Goal: Navigation & Orientation: Find specific page/section

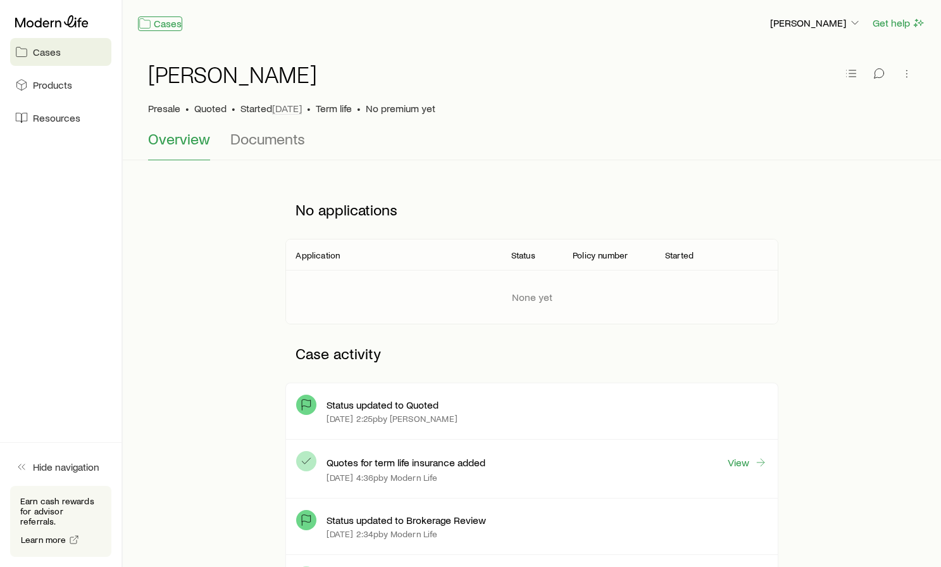
click at [154, 30] on link "Cases" at bounding box center [160, 23] width 44 height 15
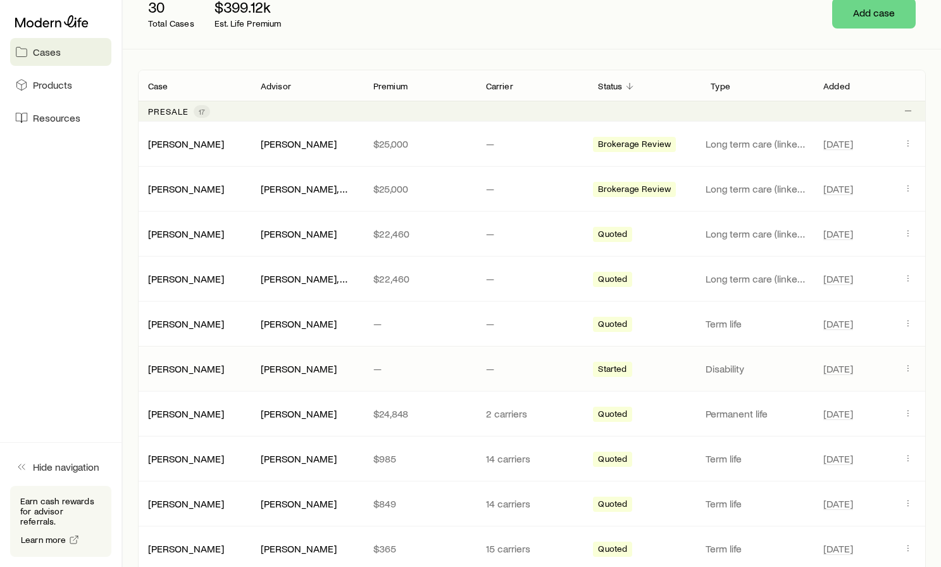
scroll to position [190, 0]
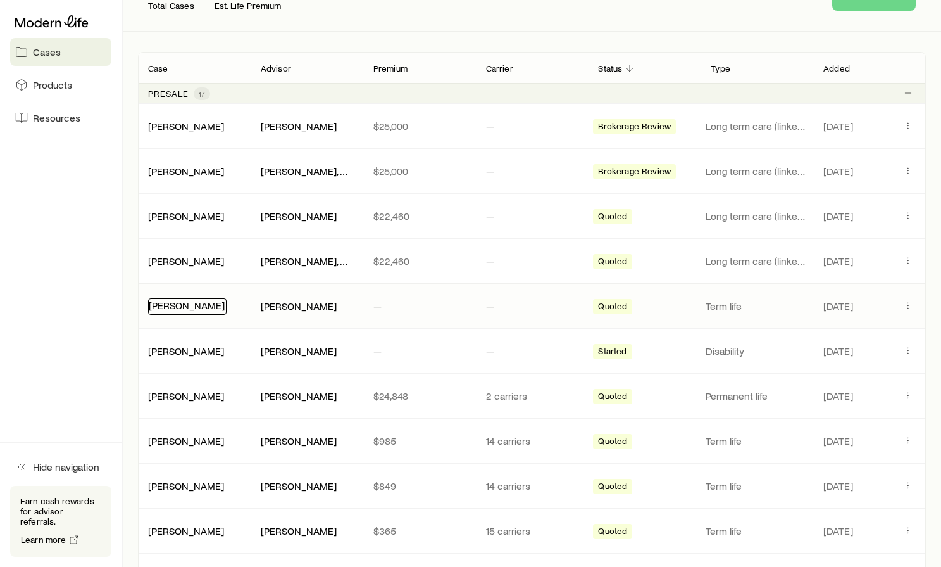
click at [185, 306] on link "[PERSON_NAME]" at bounding box center [187, 305] width 76 height 12
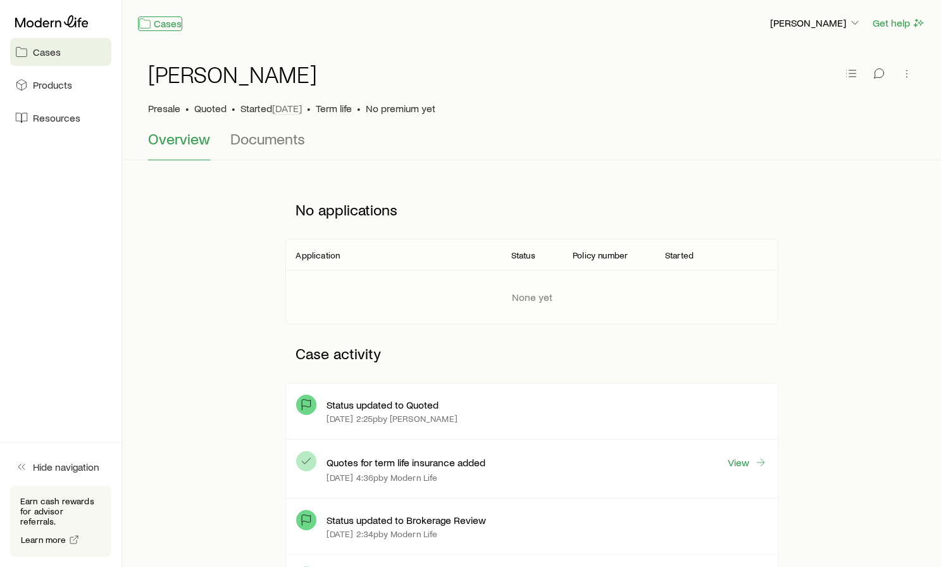
click at [160, 29] on link "Cases" at bounding box center [160, 23] width 44 height 15
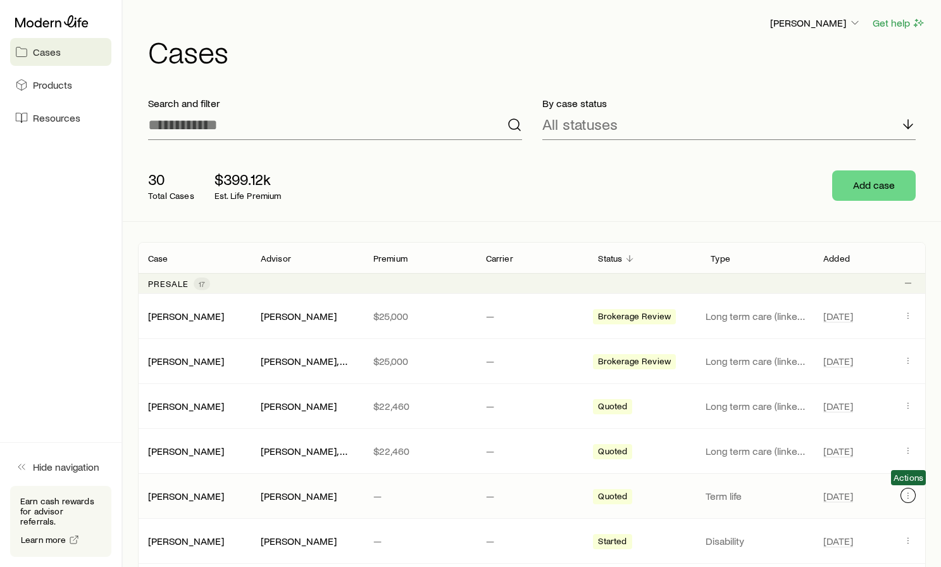
click at [913, 501] on button "Client cases" at bounding box center [908, 494] width 15 height 15
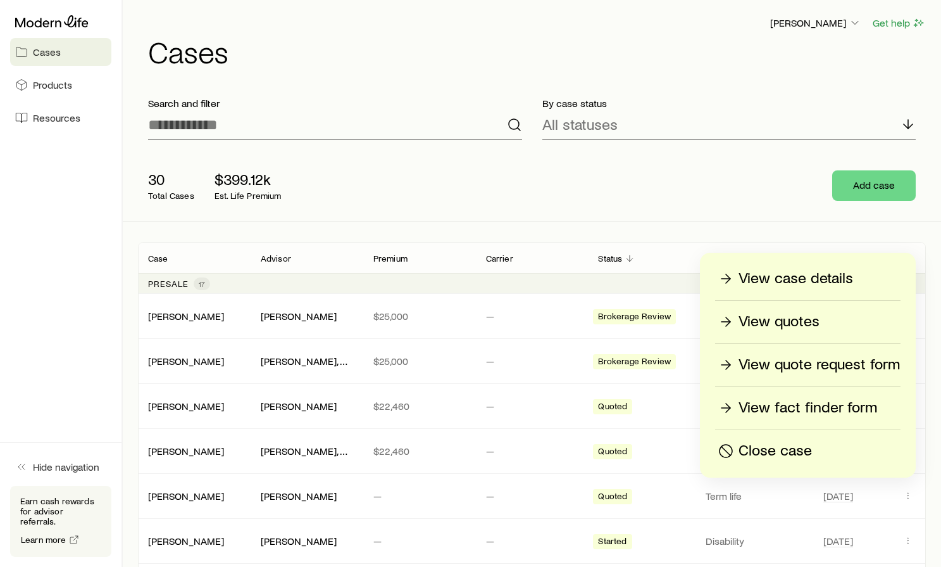
click at [816, 408] on p "View fact finder form" at bounding box center [808, 408] width 139 height 20
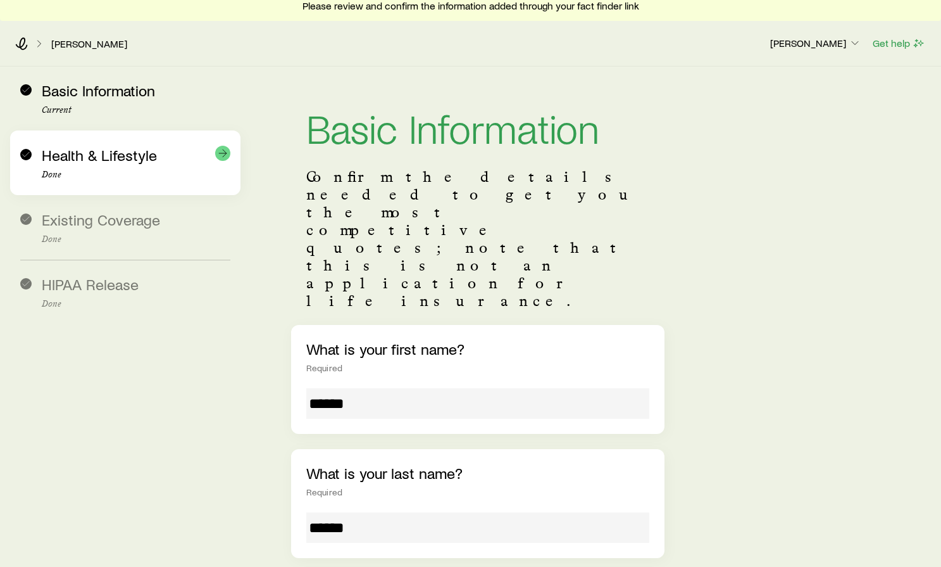
scroll to position [4, 0]
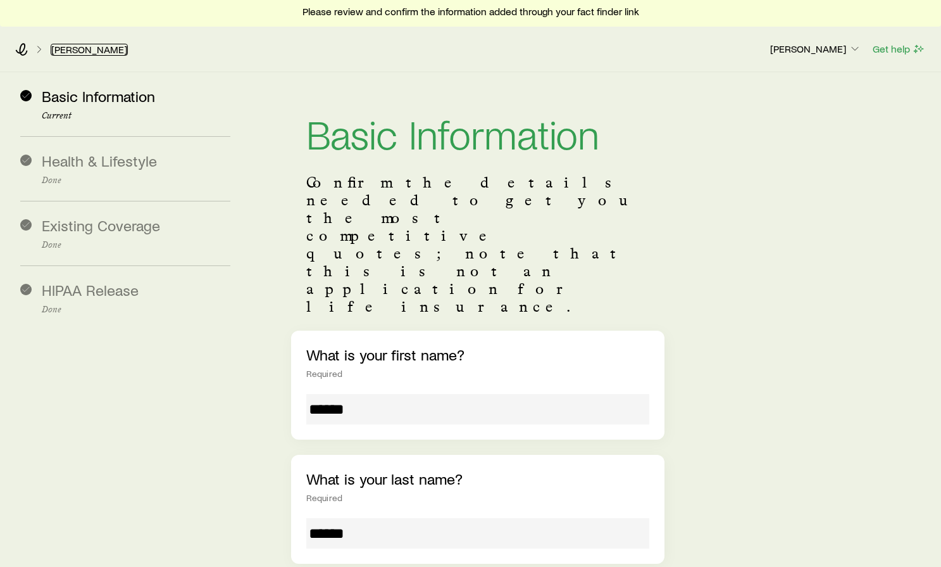
click at [76, 51] on link "[PERSON_NAME]" at bounding box center [89, 50] width 77 height 12
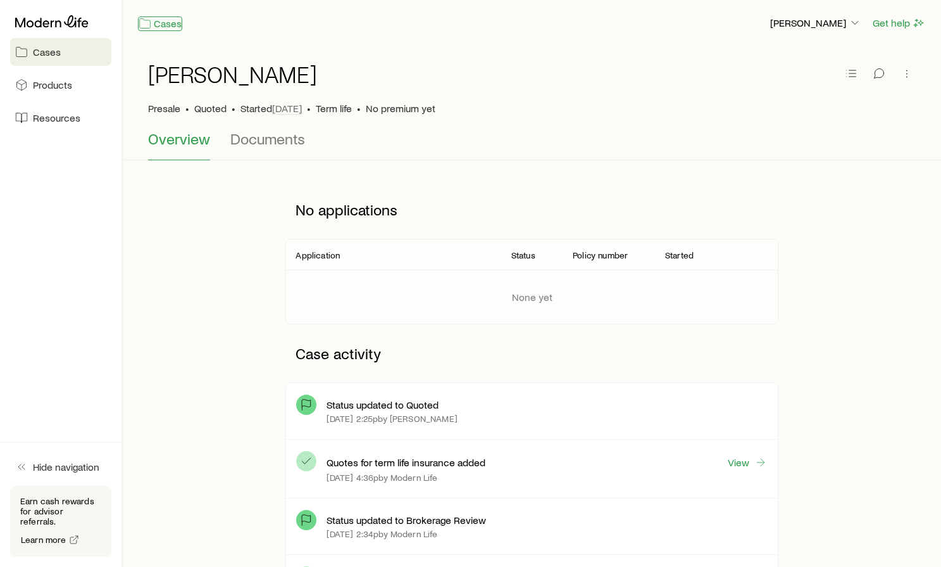
click at [159, 25] on link "Cases" at bounding box center [160, 23] width 44 height 15
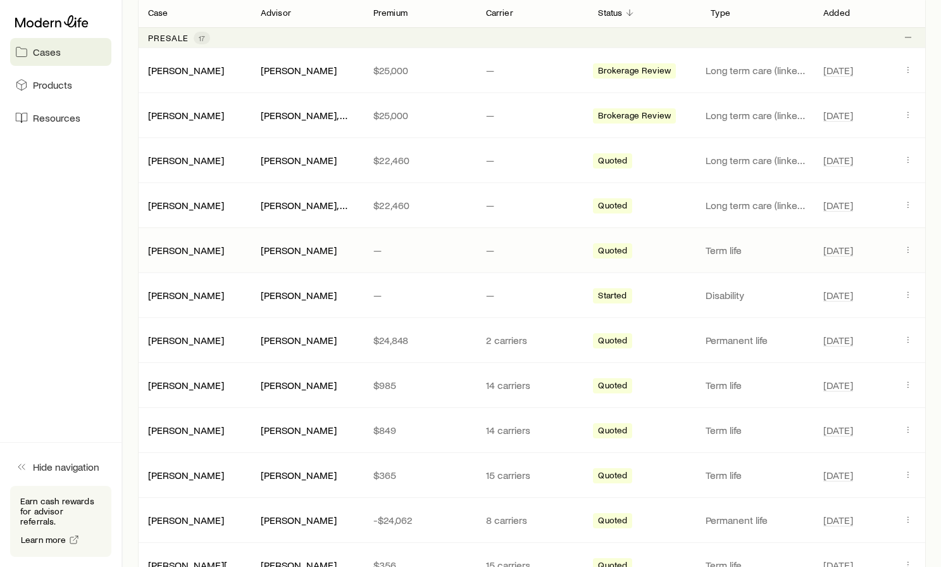
scroll to position [253, 0]
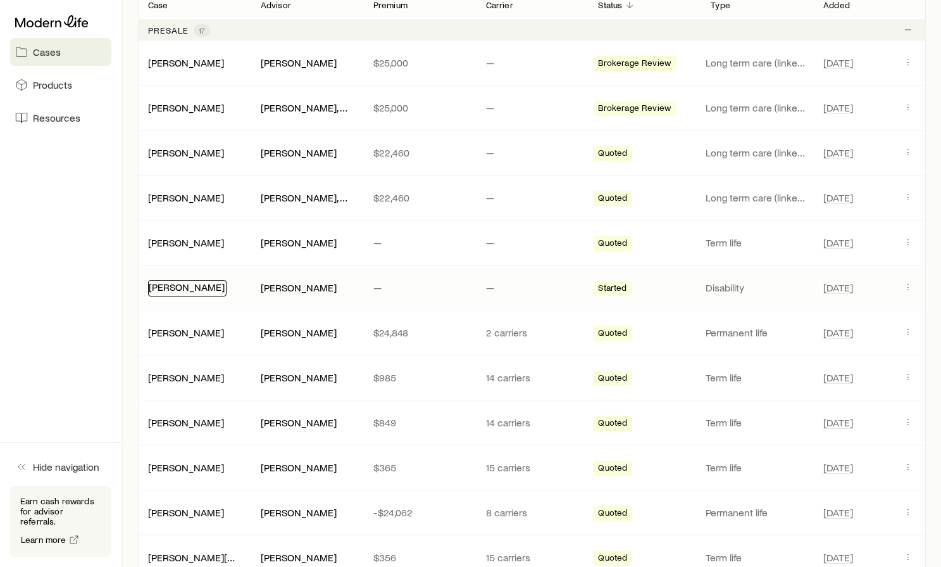
click at [189, 289] on link "[PERSON_NAME]" at bounding box center [187, 286] width 76 height 12
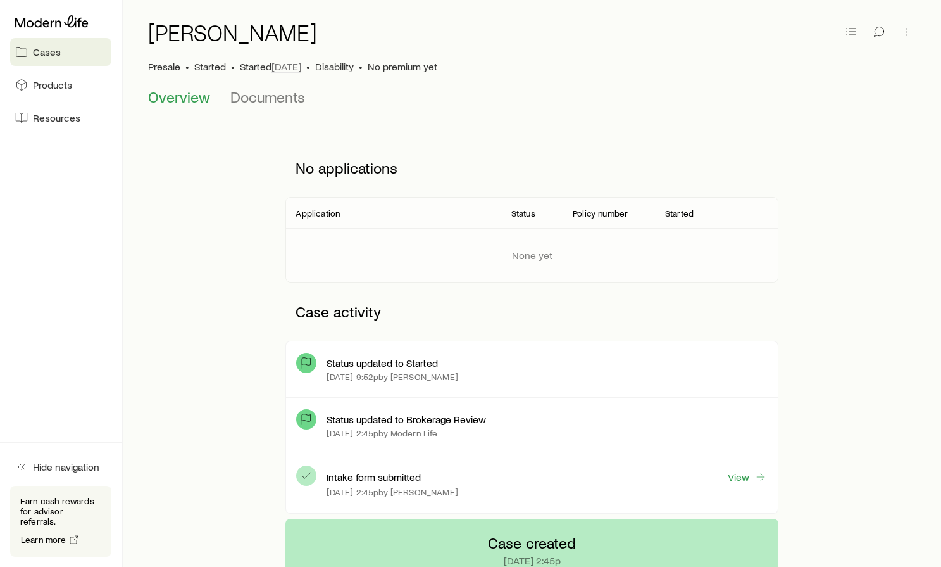
scroll to position [63, 0]
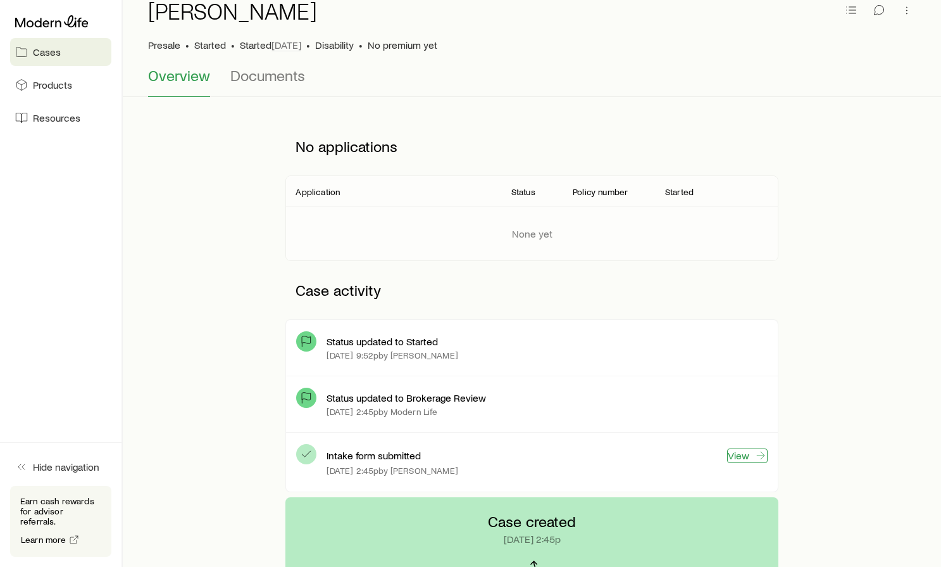
click at [749, 456] on link "View" at bounding box center [747, 455] width 41 height 15
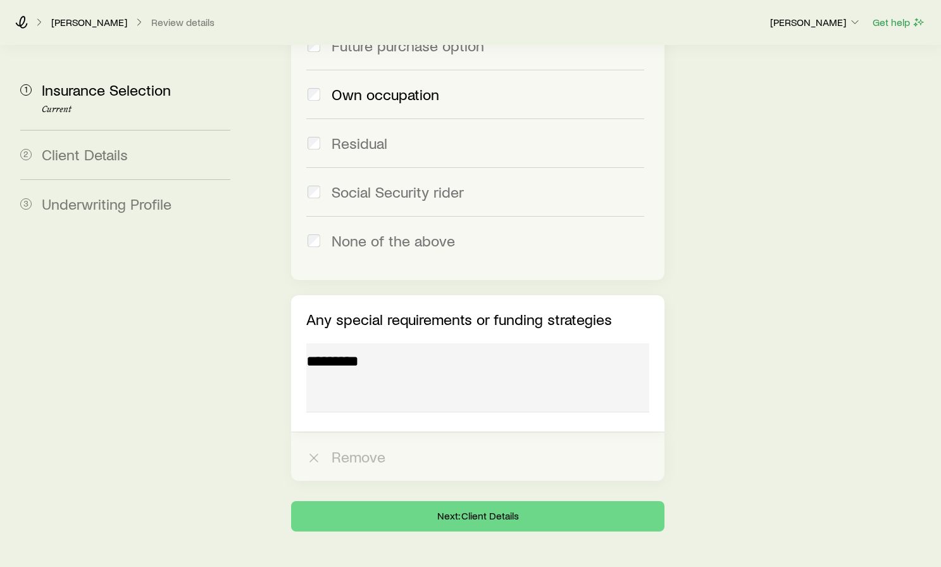
scroll to position [1506, 0]
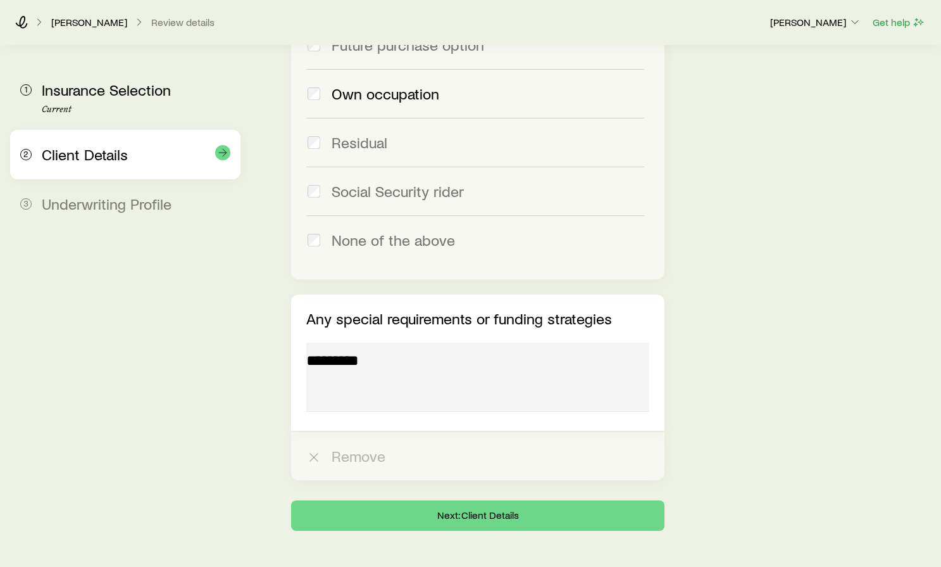
click at [115, 158] on span "Client Details" at bounding box center [85, 154] width 86 height 18
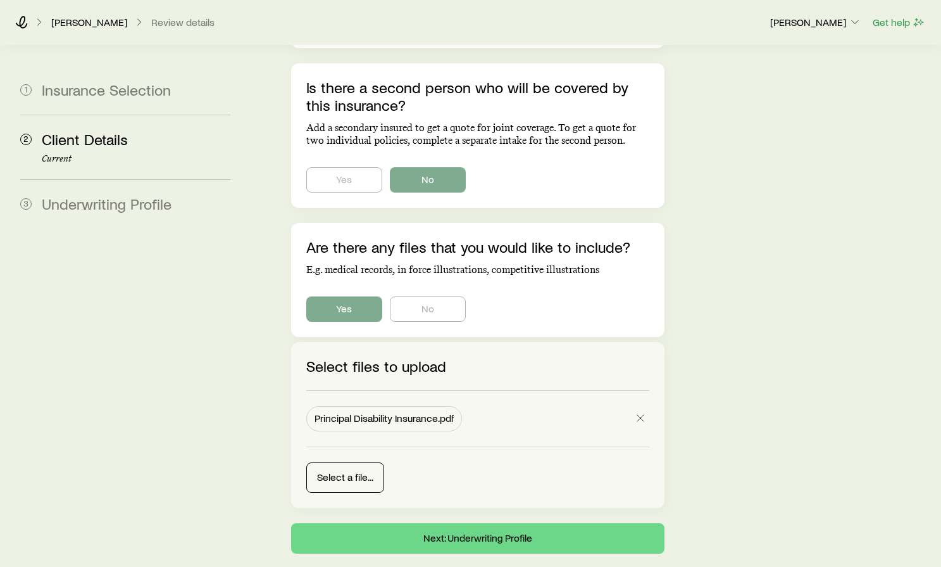
scroll to position [936, 0]
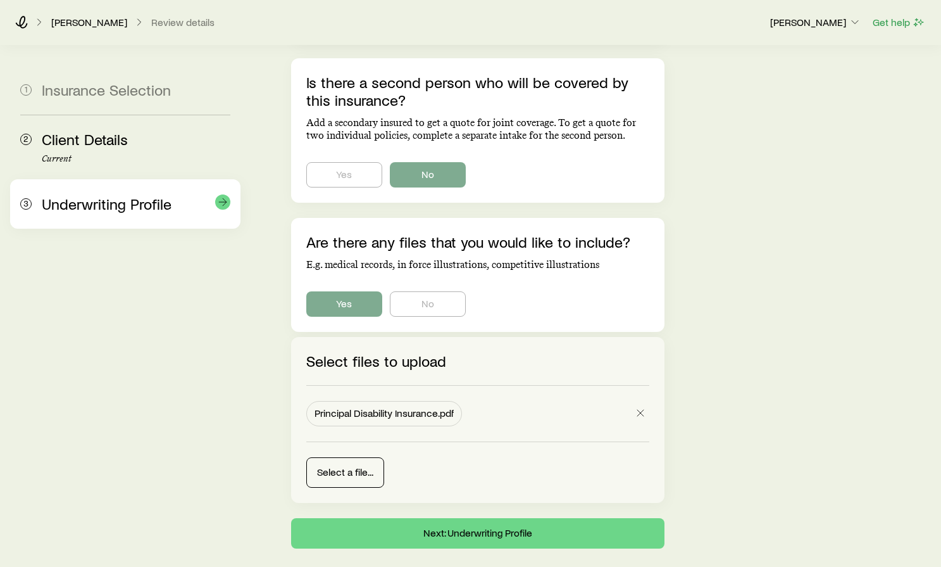
click at [101, 202] on span "Underwriting Profile" at bounding box center [107, 203] width 130 height 18
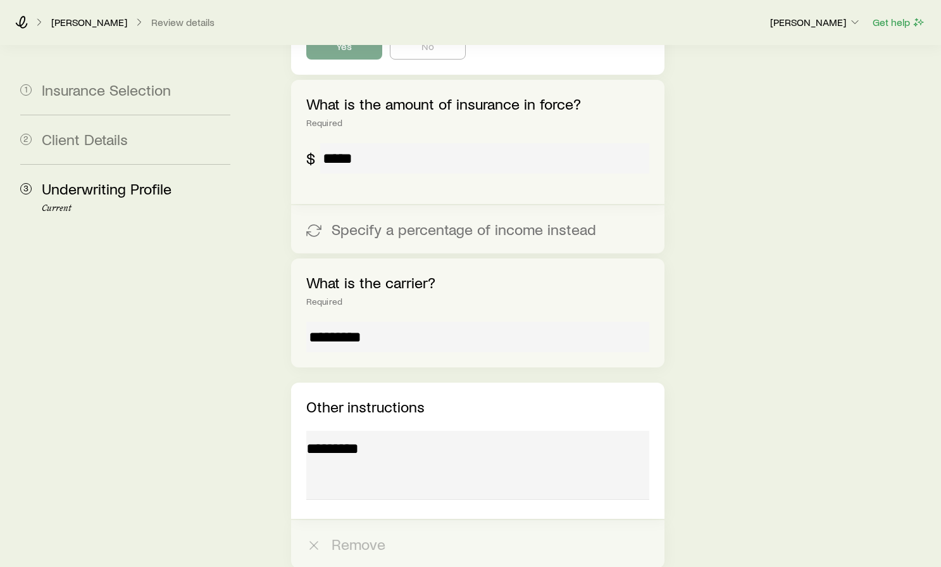
scroll to position [2998, 0]
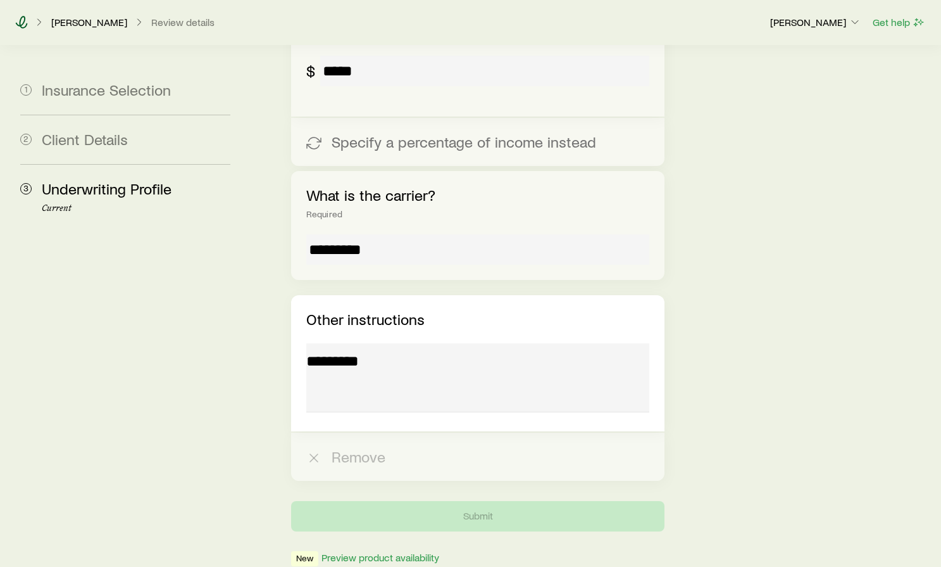
click at [25, 20] on icon at bounding box center [21, 22] width 13 height 13
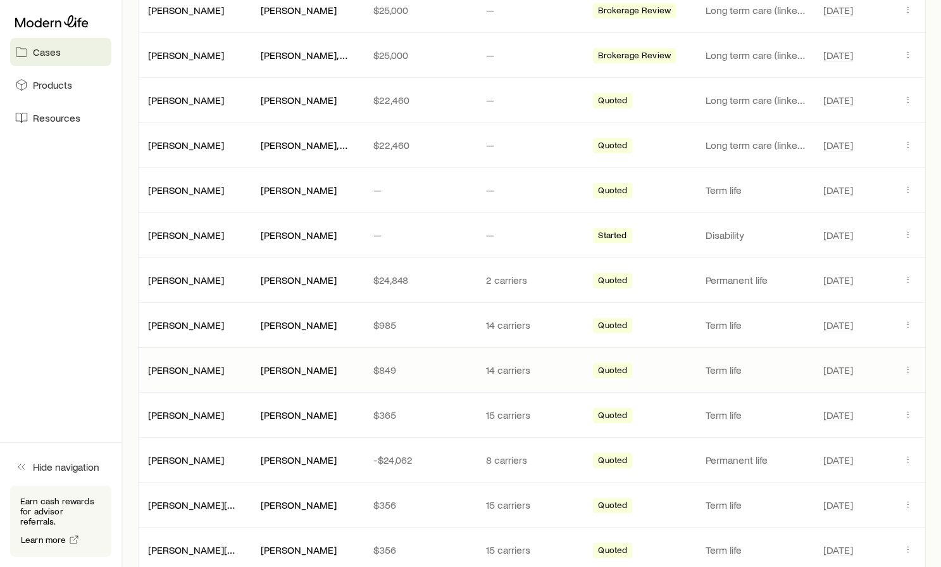
scroll to position [317, 0]
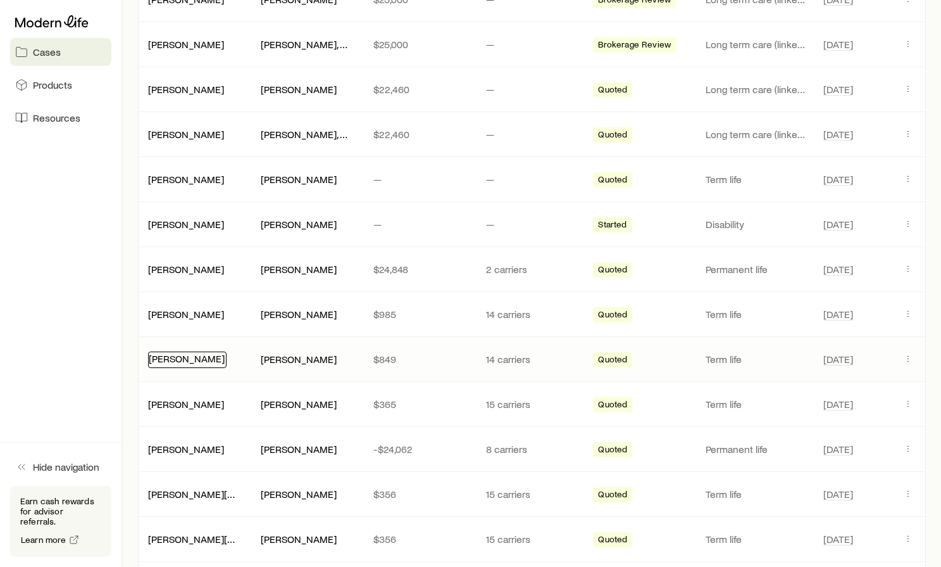
click at [182, 358] on link "[PERSON_NAME]" at bounding box center [187, 358] width 76 height 12
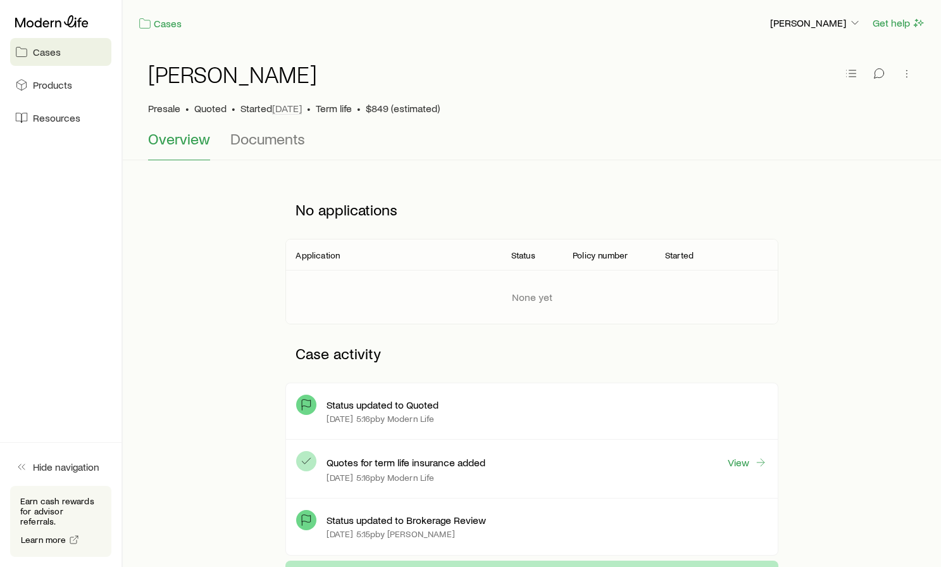
click at [163, 108] on p "Presale" at bounding box center [164, 108] width 32 height 13
click at [156, 23] on link "Cases" at bounding box center [160, 23] width 44 height 15
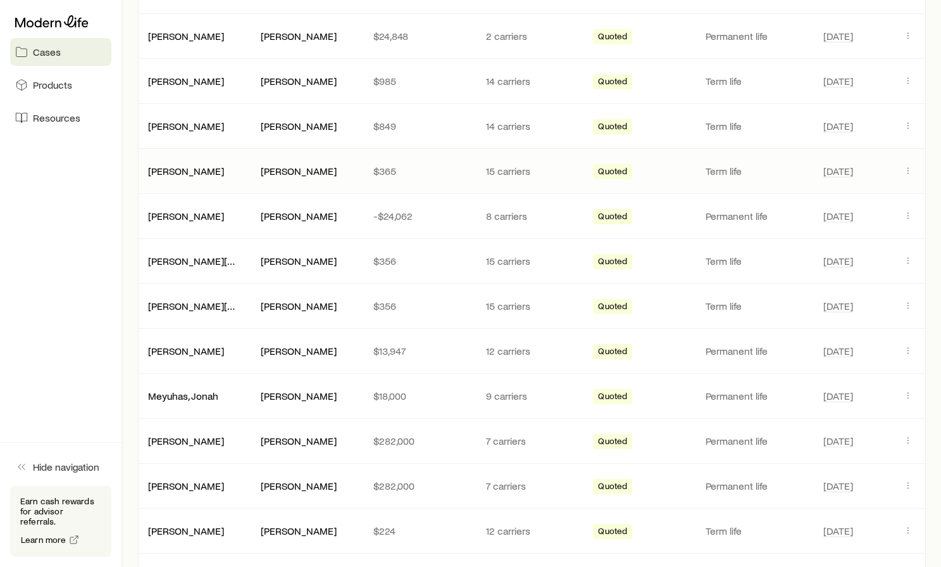
scroll to position [570, 0]
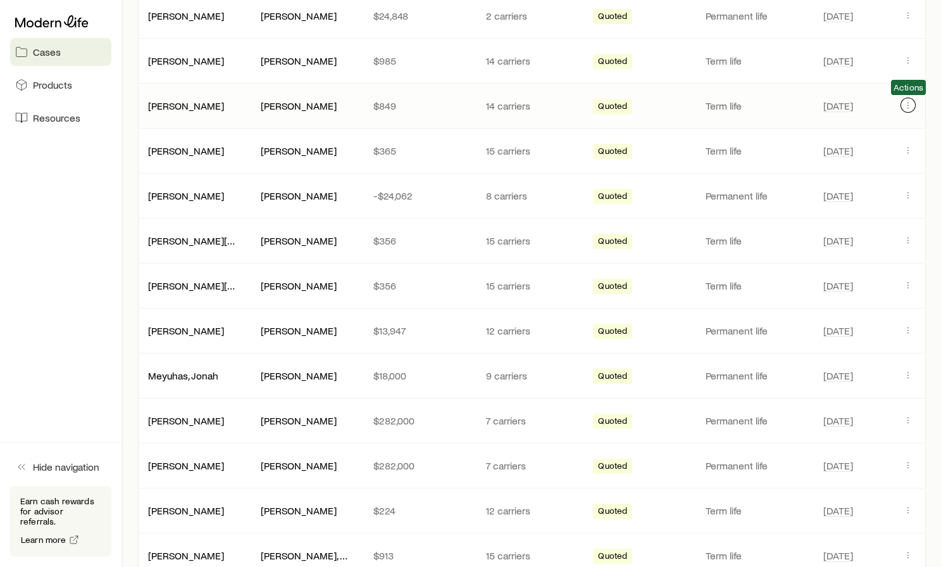
click at [913, 106] on icon "Client cases" at bounding box center [908, 105] width 10 height 10
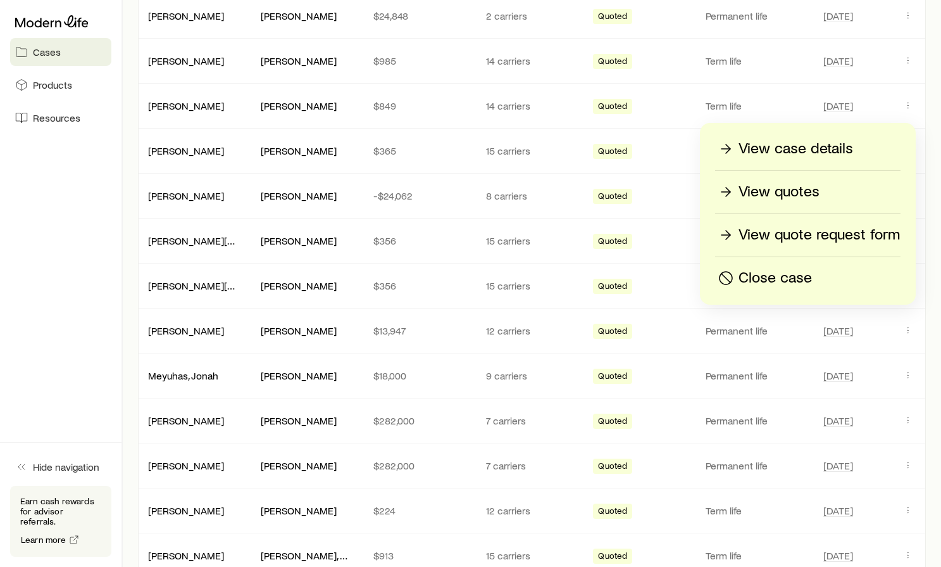
click at [810, 147] on p "View case details" at bounding box center [796, 149] width 115 height 20
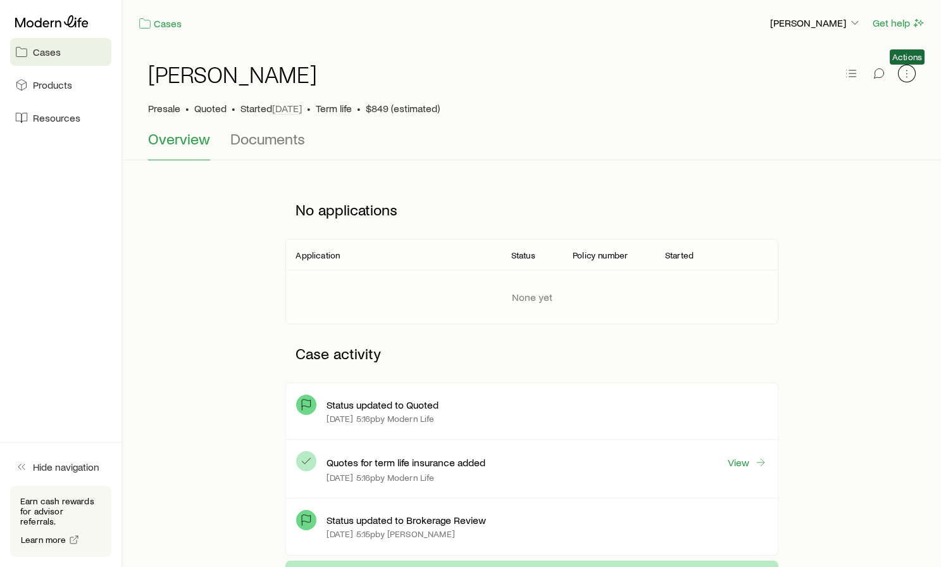
click at [904, 72] on icon "button" at bounding box center [907, 73] width 13 height 13
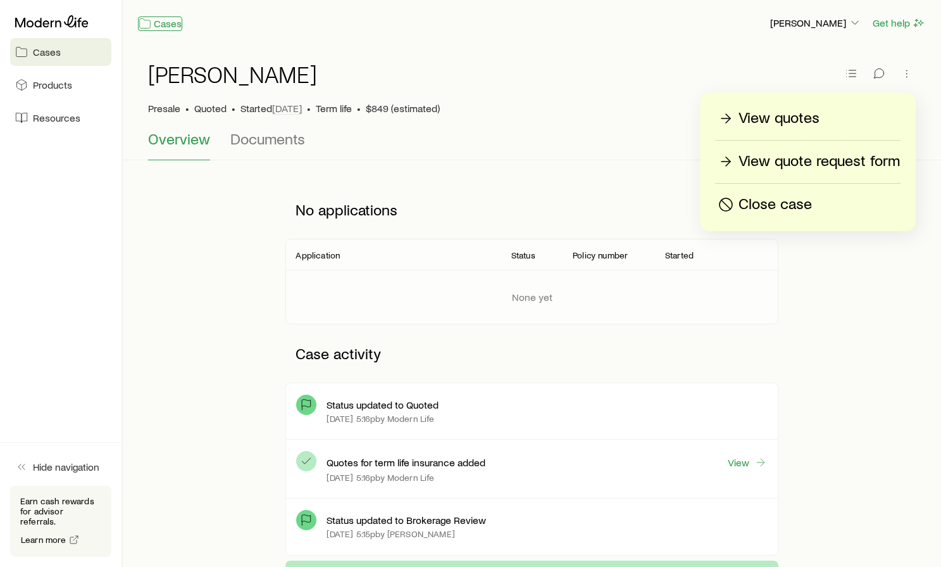
click at [158, 30] on link "Cases" at bounding box center [160, 23] width 44 height 15
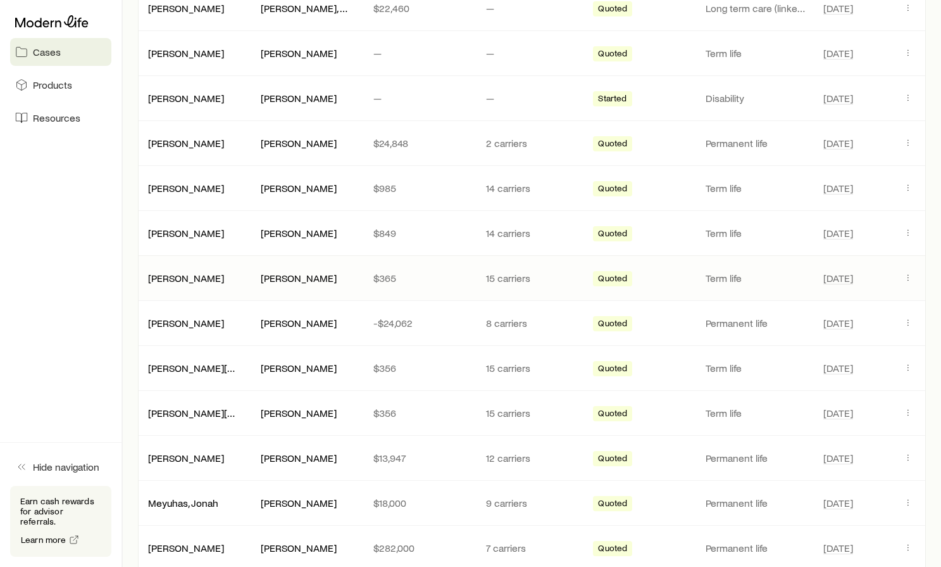
scroll to position [443, 0]
click at [180, 279] on link "[PERSON_NAME]" at bounding box center [187, 276] width 76 height 12
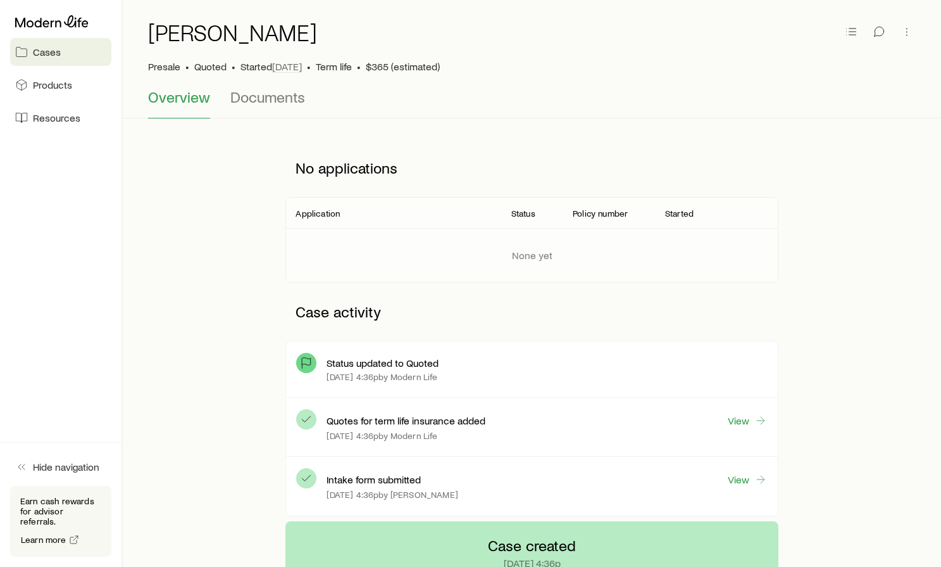
scroll to position [63, 0]
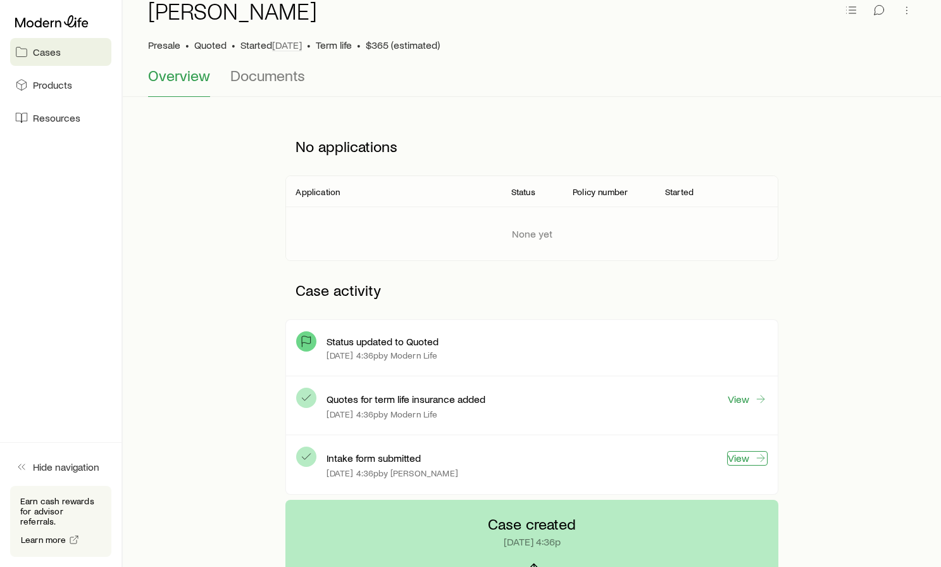
click at [763, 463] on icon at bounding box center [761, 457] width 13 height 13
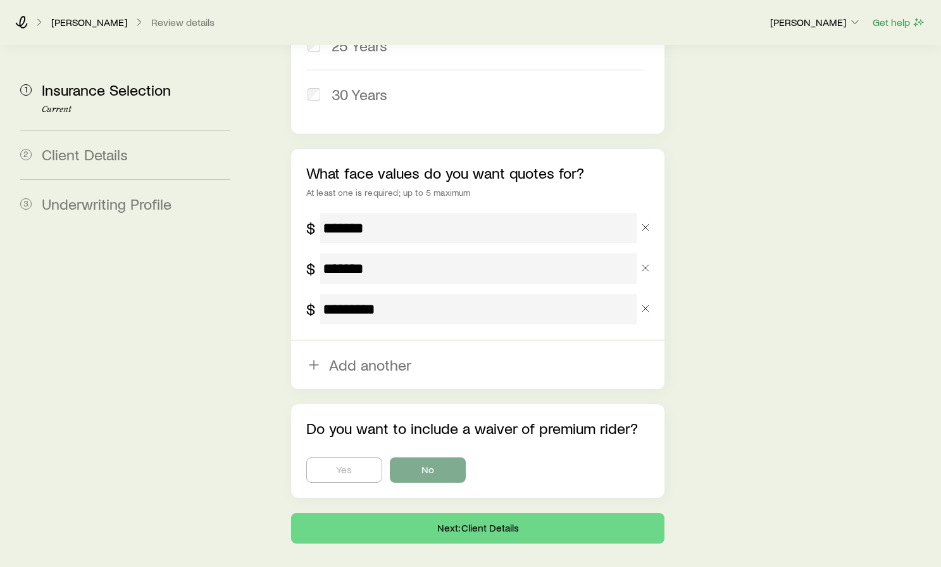
scroll to position [806, 0]
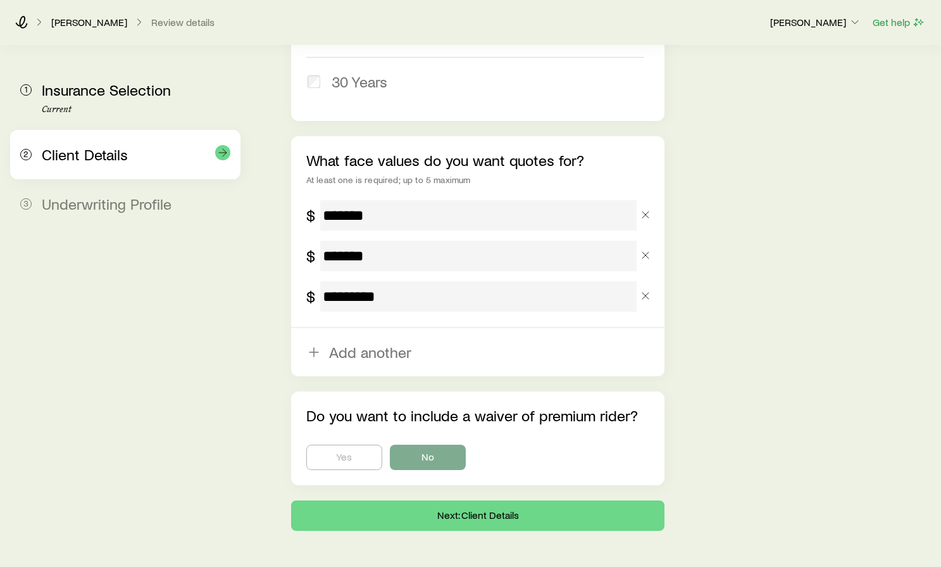
click at [132, 158] on div "Client Details" at bounding box center [136, 155] width 189 height 18
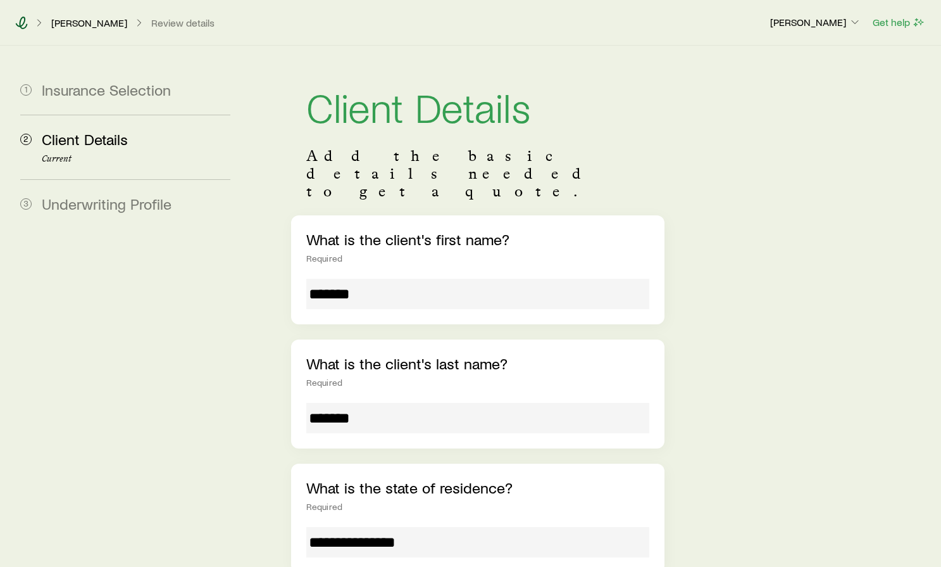
click at [23, 25] on icon at bounding box center [21, 22] width 13 height 13
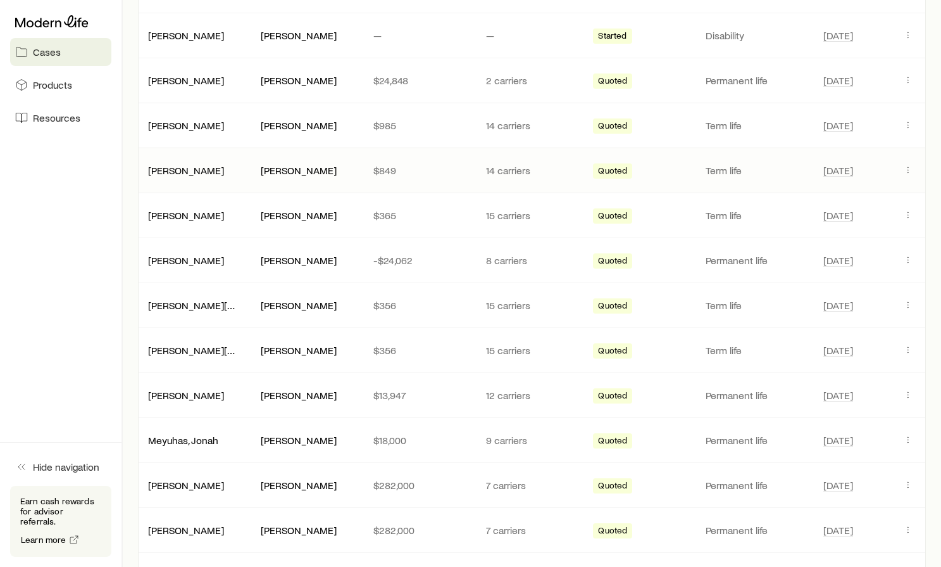
scroll to position [506, 0]
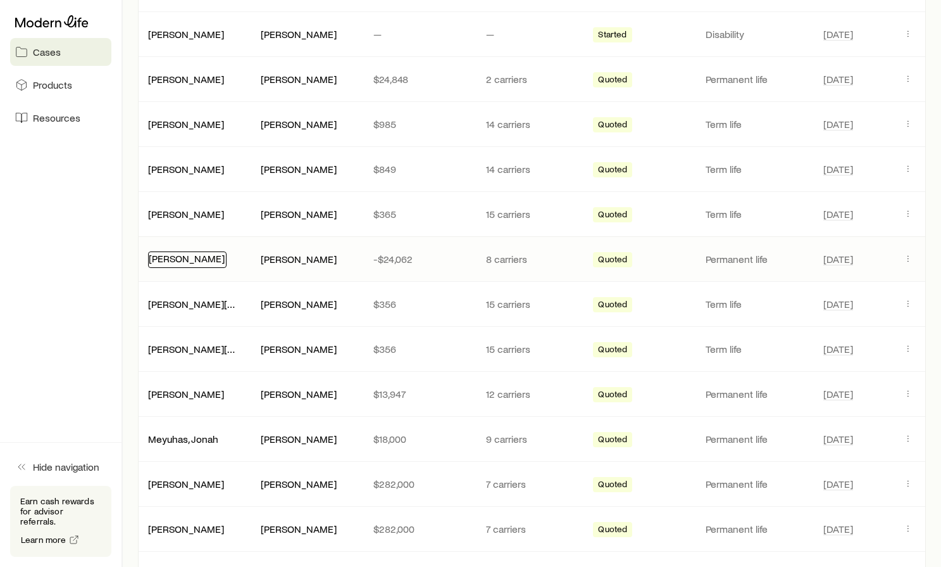
click at [194, 262] on link "[PERSON_NAME]" at bounding box center [187, 258] width 76 height 12
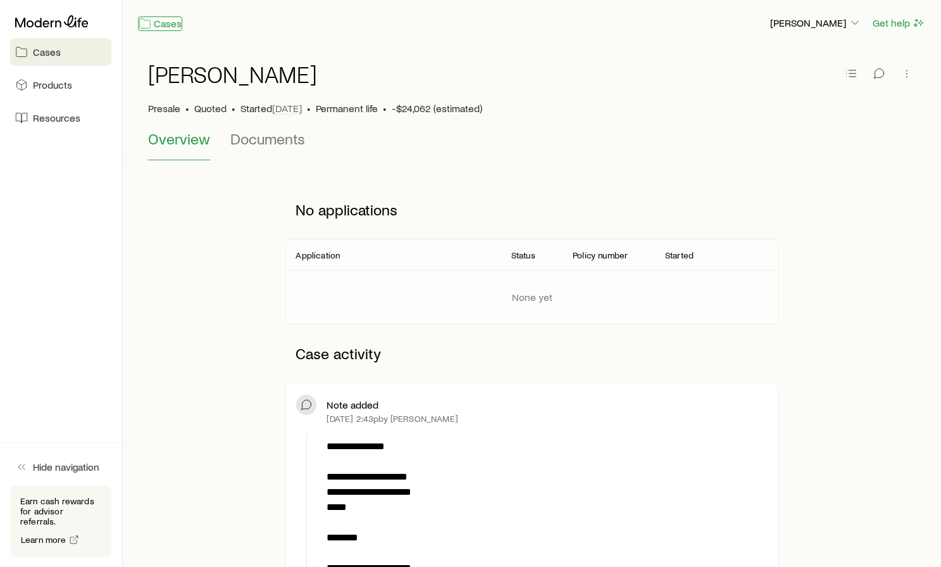
click at [165, 18] on link "Cases" at bounding box center [160, 23] width 44 height 15
